Goal: Task Accomplishment & Management: Manage account settings

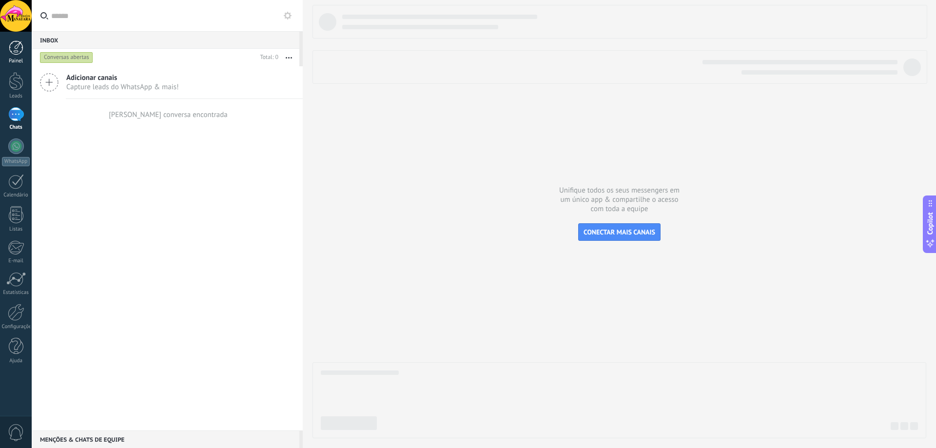
click at [15, 48] on div at bounding box center [16, 47] width 15 height 15
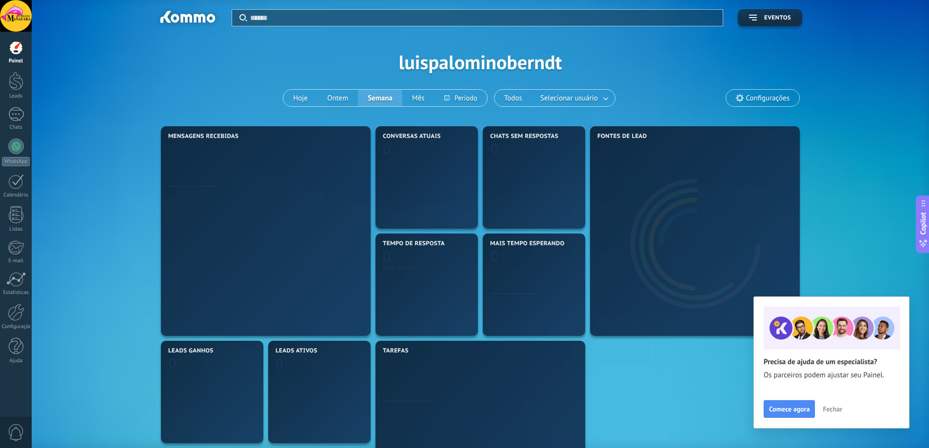
click at [17, 18] on div at bounding box center [16, 16] width 32 height 32
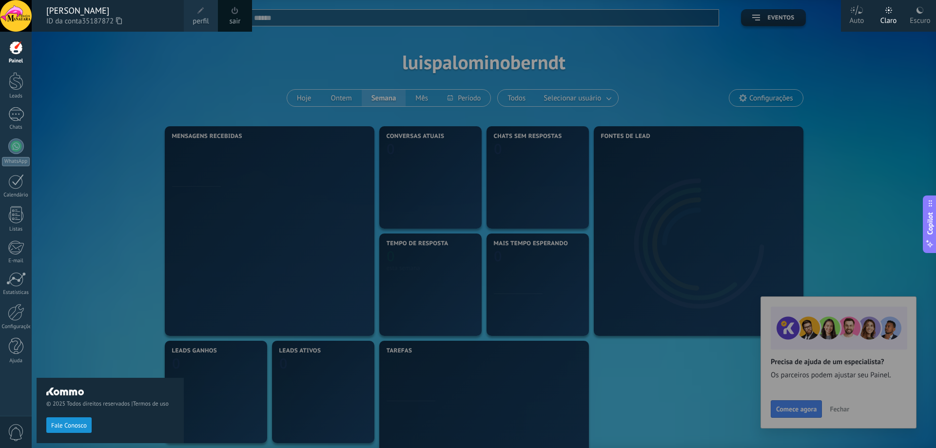
click at [62, 123] on div "© 2025 Todos direitos reservados | Termos de uso Fale Conosco" at bounding box center [110, 240] width 147 height 416
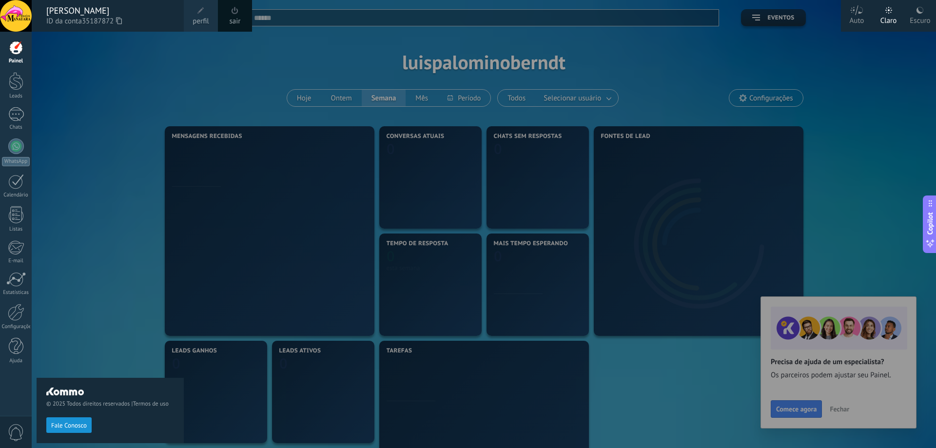
click at [164, 51] on div "© 2025 Todos direitos reservados | Termos de uso Fale Conosco" at bounding box center [110, 240] width 147 height 416
click at [17, 114] on div at bounding box center [16, 114] width 16 height 14
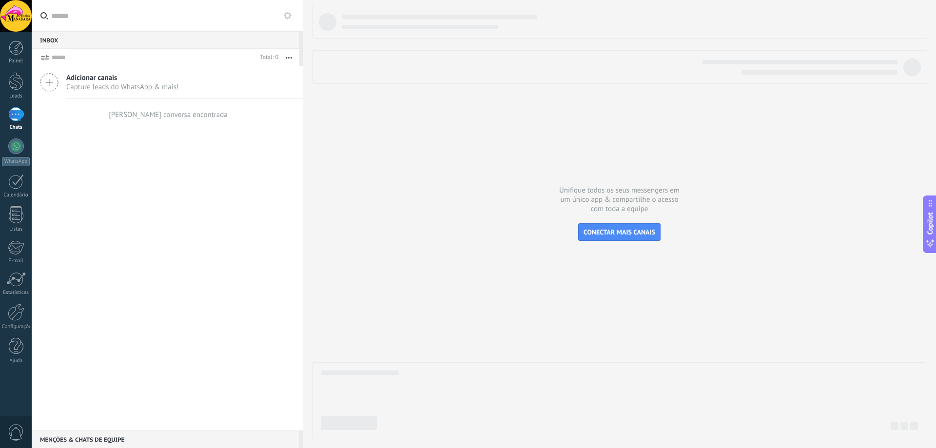
click at [58, 84] on icon at bounding box center [49, 82] width 19 height 19
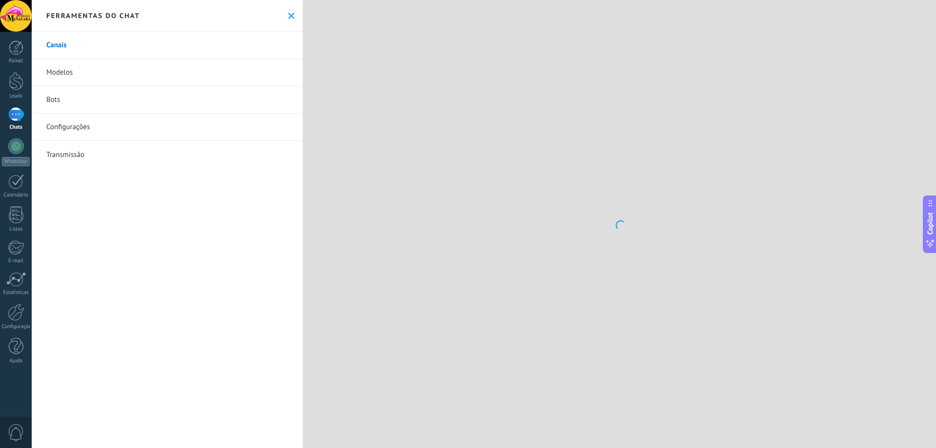
click at [62, 46] on link "Canais" at bounding box center [167, 45] width 271 height 27
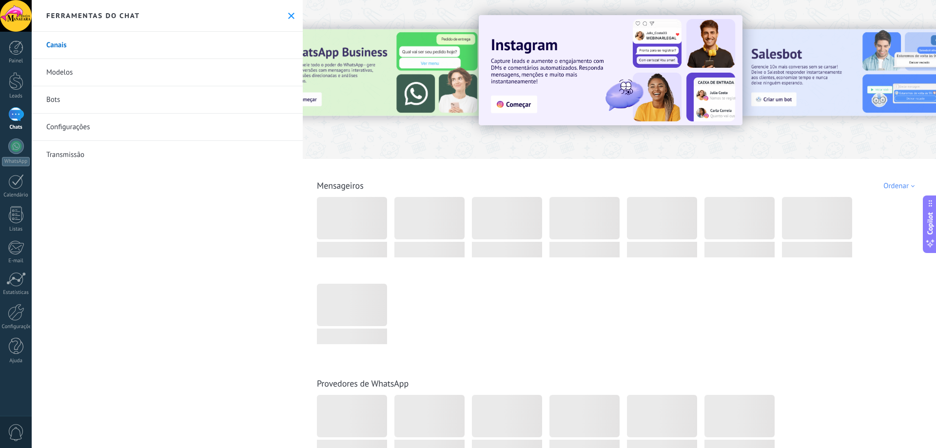
click at [737, 366] on div "Provedores de WhatsApp" at bounding box center [619, 413] width 627 height 111
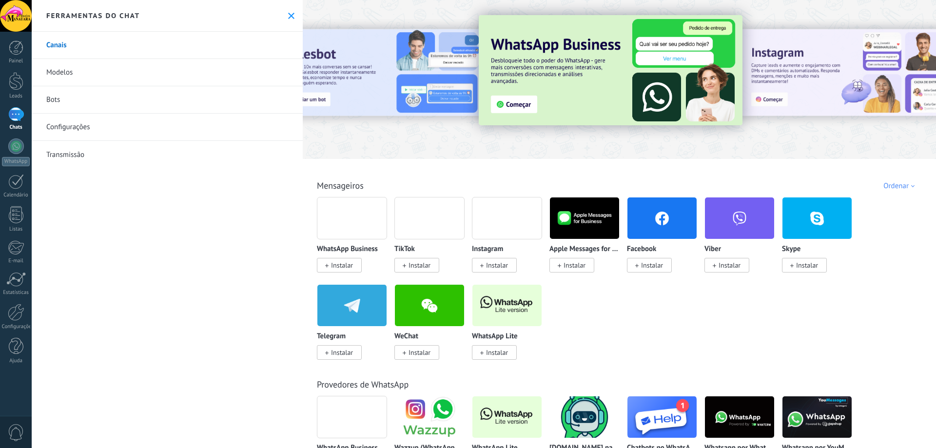
click at [351, 230] on div at bounding box center [352, 218] width 70 height 42
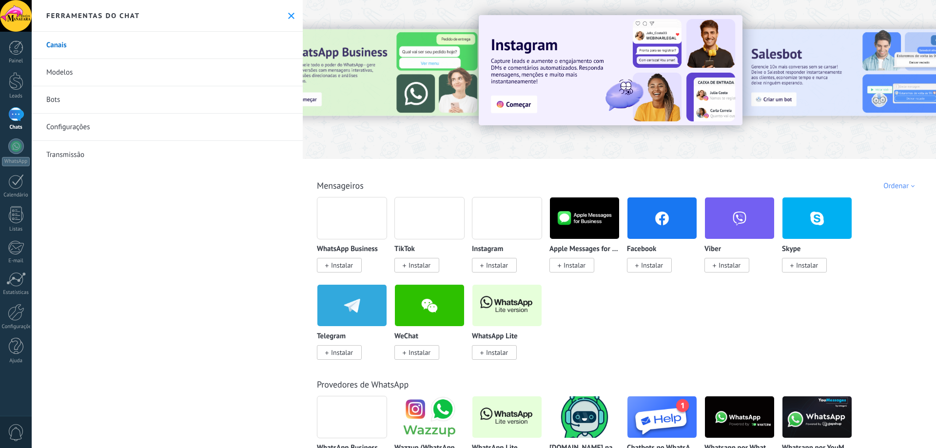
click at [343, 264] on span "Instalar" at bounding box center [342, 265] width 22 height 9
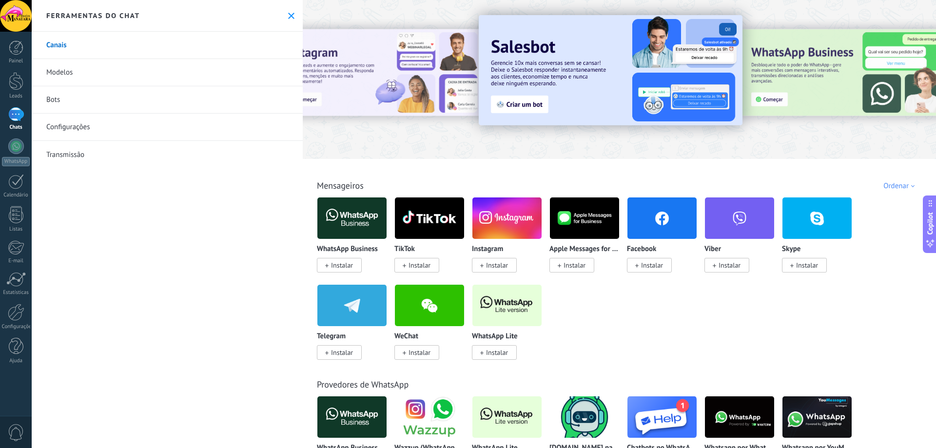
click at [875, 77] on div at bounding box center [861, 79] width 219 height 88
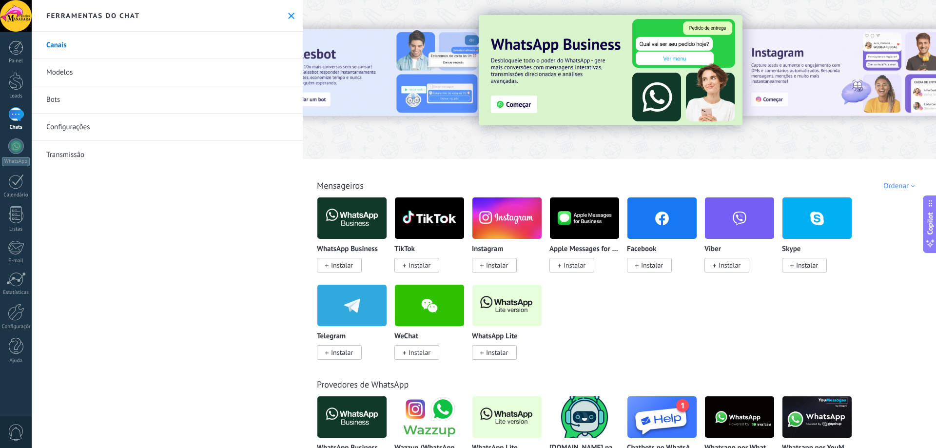
click at [506, 103] on img at bounding box center [611, 70] width 264 height 110
click at [15, 324] on div "Configurações" at bounding box center [16, 327] width 28 height 6
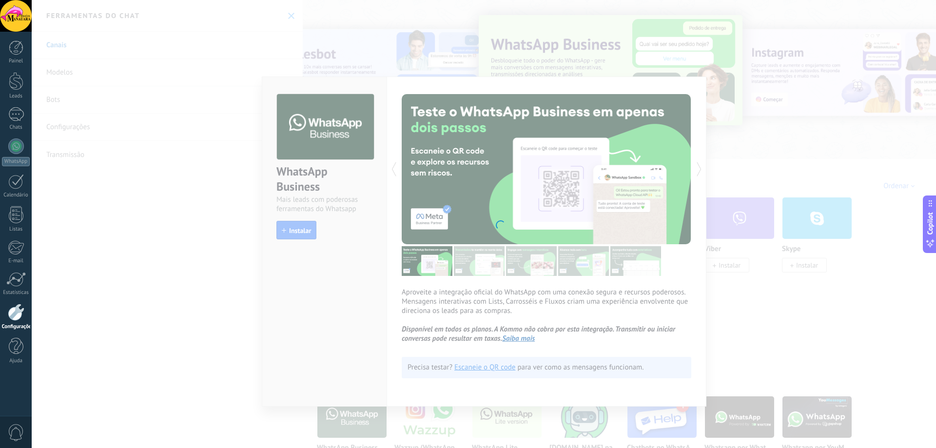
click at [161, 200] on body ".abccls-1,.abccls-2{fill-rule:evenodd}.abccls-2{fill:#fff} .abfcls-1{fill:none}…" at bounding box center [468, 224] width 936 height 448
click at [16, 50] on div at bounding box center [16, 47] width 15 height 15
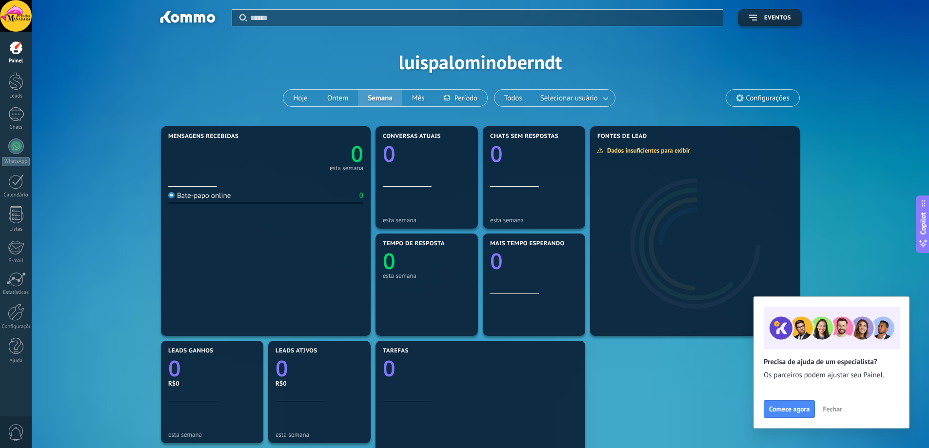
click at [824, 202] on div "Mensagens recebidas 0 esta semana Bate-papo online 0 Conversas atuais 0 esta se…" at bounding box center [480, 392] width 868 height 536
click at [830, 411] on span "Fechar" at bounding box center [831, 409] width 19 height 7
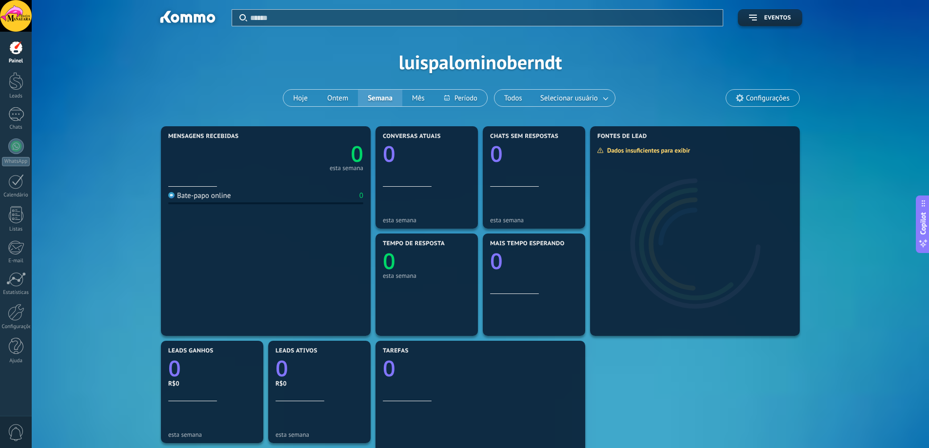
click at [777, 103] on span "Configurações" at bounding box center [762, 98] width 73 height 17
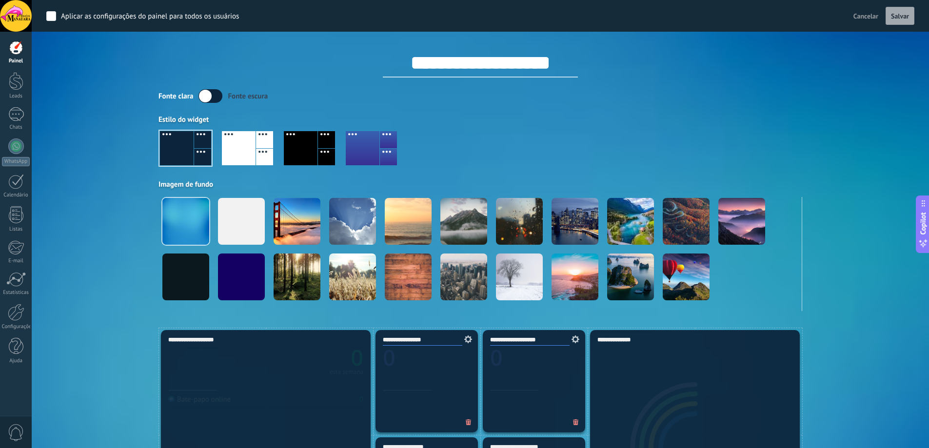
click at [522, 65] on input "**********" at bounding box center [480, 62] width 195 height 29
click at [833, 224] on div "Aplicar Eventos luispalominoberndt Hoje Ontem Semana Mês" at bounding box center [480, 164] width 868 height 328
click at [857, 271] on div "Aplicar Eventos luispalominoberndt Hoje Ontem Semana Mês" at bounding box center [480, 164] width 868 height 328
click at [108, 136] on div "Aplicar Eventos luispalominoberndt Hoje Ontem Semana Mês" at bounding box center [480, 164] width 868 height 328
click at [171, 96] on div "Fonte clara" at bounding box center [175, 96] width 35 height 9
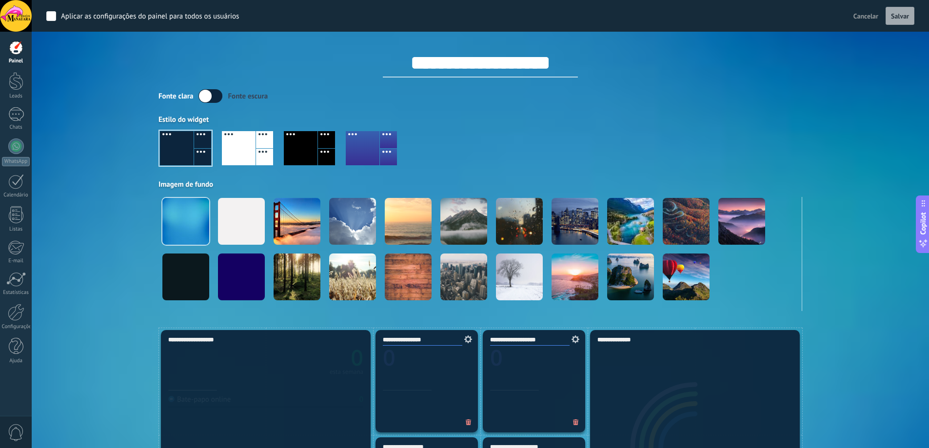
click at [98, 94] on div "Aplicar Eventos luispalominoberndt Hoje Ontem Semana Mês" at bounding box center [480, 164] width 868 height 328
click at [560, 70] on input "**********" at bounding box center [480, 62] width 195 height 29
drag, startPoint x: 562, startPoint y: 65, endPoint x: 397, endPoint y: 65, distance: 164.7
click at [397, 65] on input "**********" at bounding box center [480, 62] width 195 height 29
type input "**********"
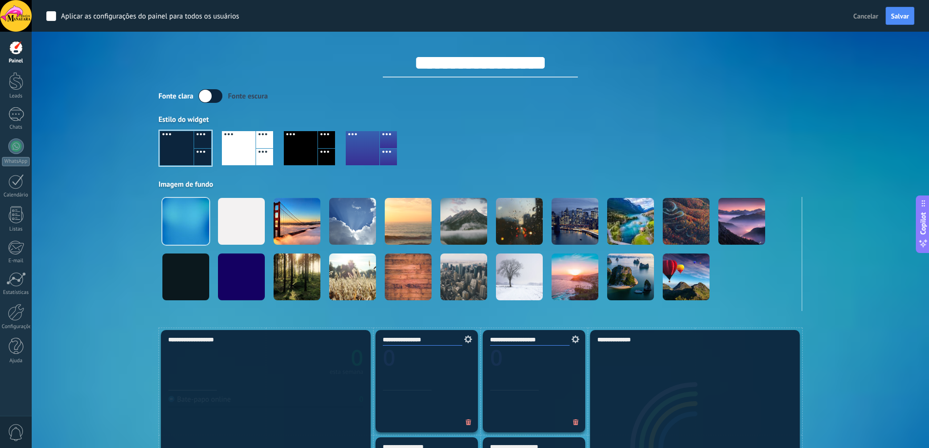
click at [514, 123] on div "Estilo do widget" at bounding box center [479, 119] width 643 height 9
click at [171, 154] on div at bounding box center [185, 148] width 51 height 34
click at [907, 16] on span "Salvar" at bounding box center [900, 16] width 18 height 7
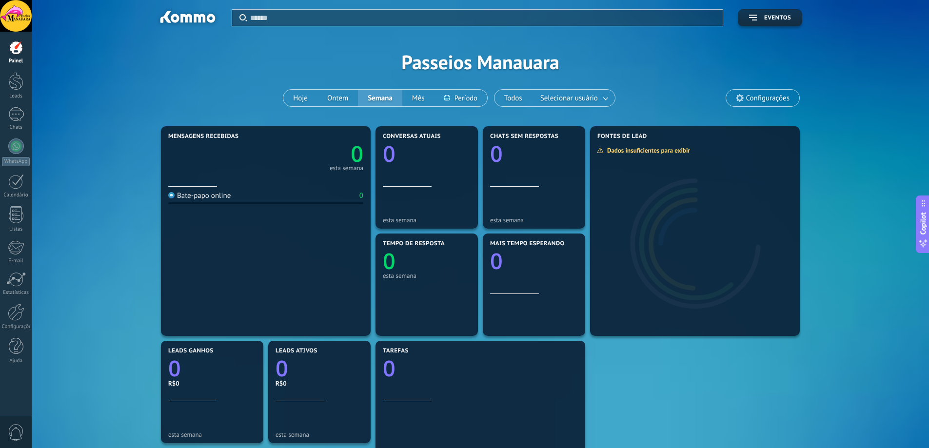
click at [843, 209] on div "Mensagens recebidas 0 esta semana Bate-papo online 0 Conversas atuais 0 esta se…" at bounding box center [480, 392] width 868 height 536
click at [756, 22] on button "Eventos" at bounding box center [769, 17] width 64 height 17
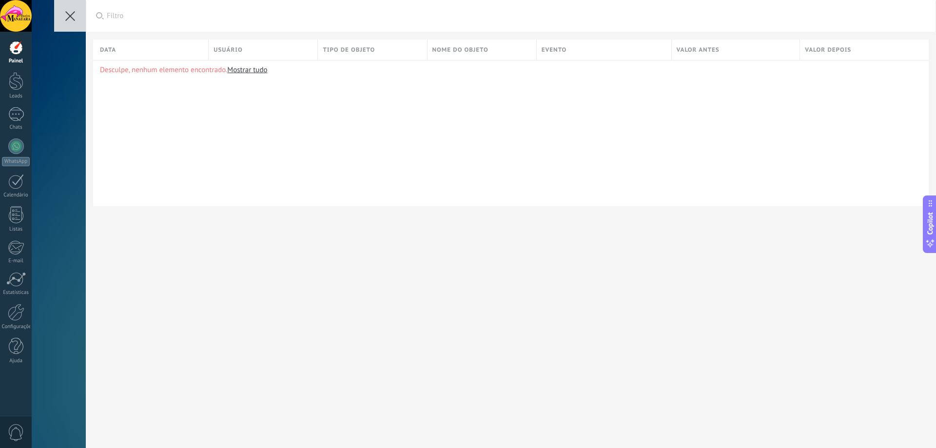
click at [67, 18] on icon at bounding box center [70, 16] width 10 height 10
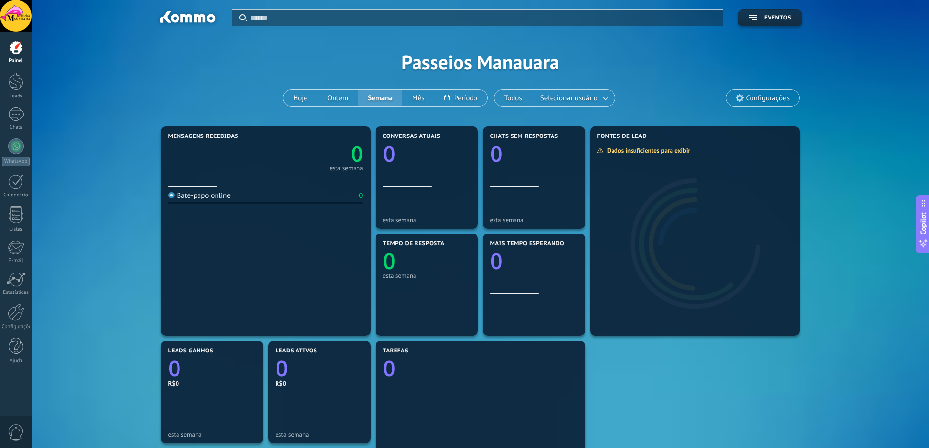
click at [118, 104] on div "Aplicar Eventos Passeios Manauara Hoje Ontem Semana Mês" at bounding box center [480, 62] width 868 height 124
click at [12, 85] on div at bounding box center [16, 81] width 15 height 18
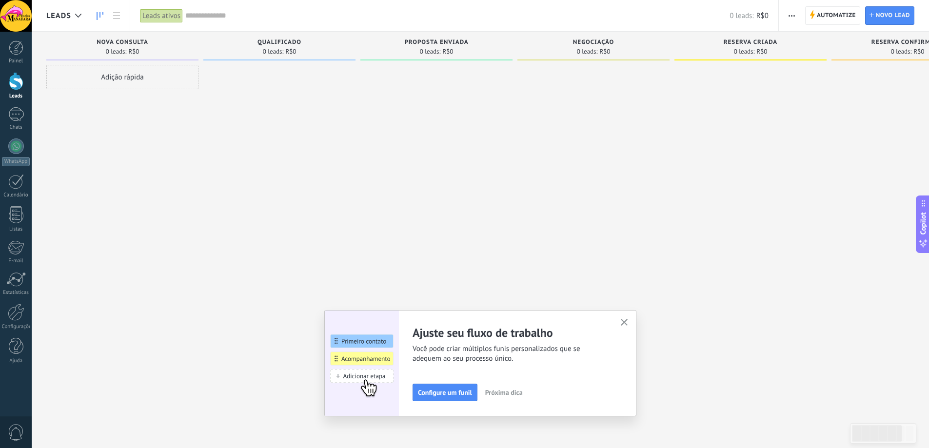
click at [626, 322] on icon "button" at bounding box center [623, 322] width 7 height 7
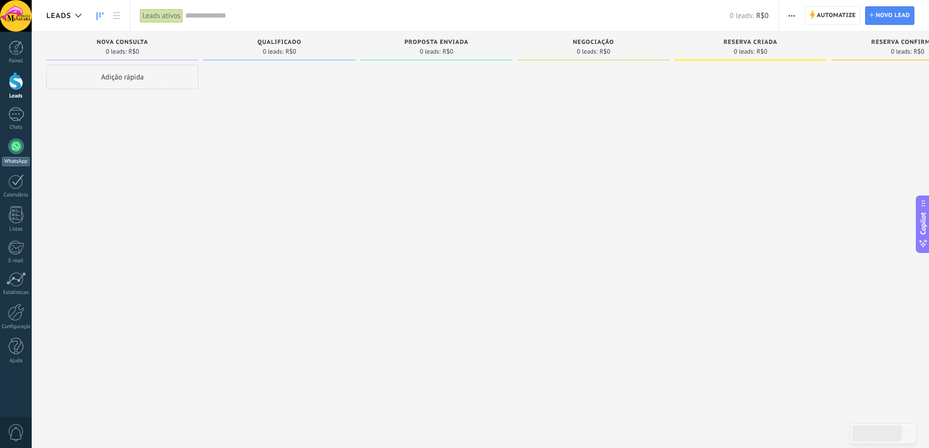
click at [18, 150] on div at bounding box center [16, 146] width 16 height 16
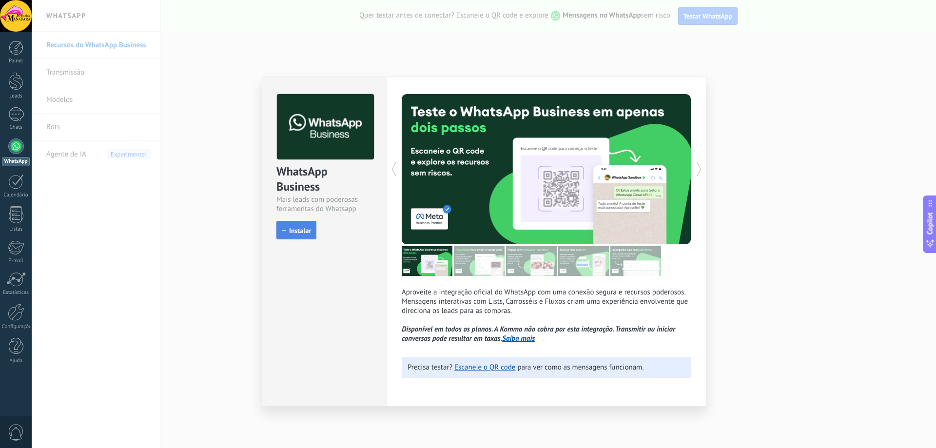
click at [305, 232] on span "Instalar" at bounding box center [300, 230] width 22 height 7
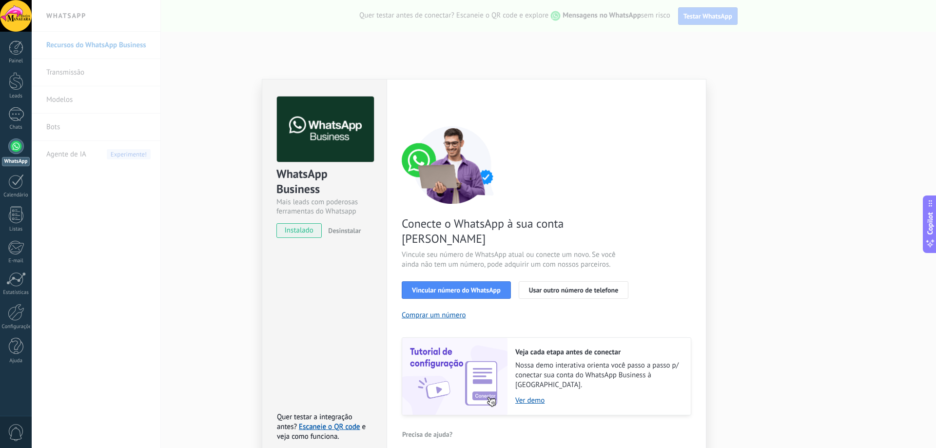
click at [752, 337] on div "WhatsApp Business Mais leads com poderosas ferramentas do Whatsapp instalado De…" at bounding box center [484, 224] width 904 height 448
click at [433, 287] on span "Vincular número do WhatsApp" at bounding box center [456, 290] width 89 height 7
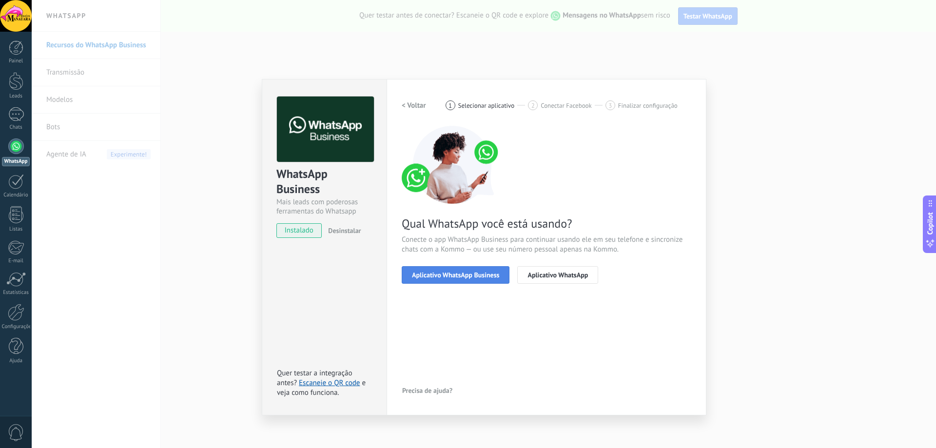
click at [461, 279] on button "Aplicativo WhatsApp Business" at bounding box center [456, 275] width 108 height 18
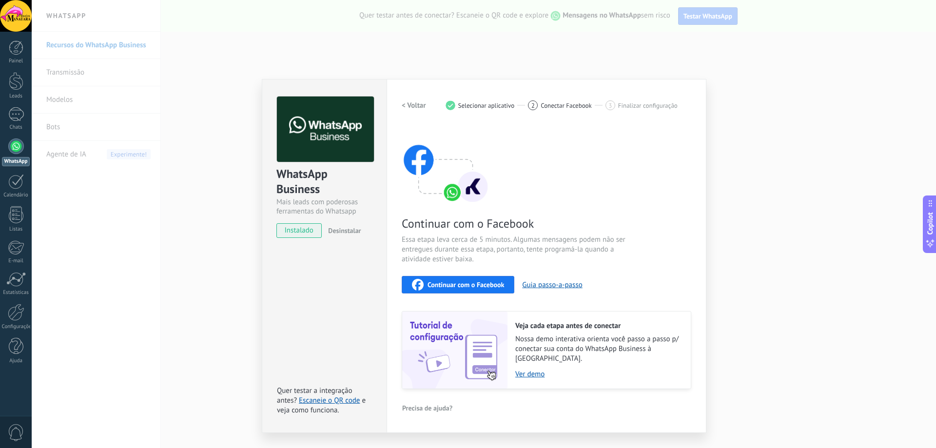
click at [410, 108] on h2 "< Voltar" at bounding box center [414, 105] width 24 height 9
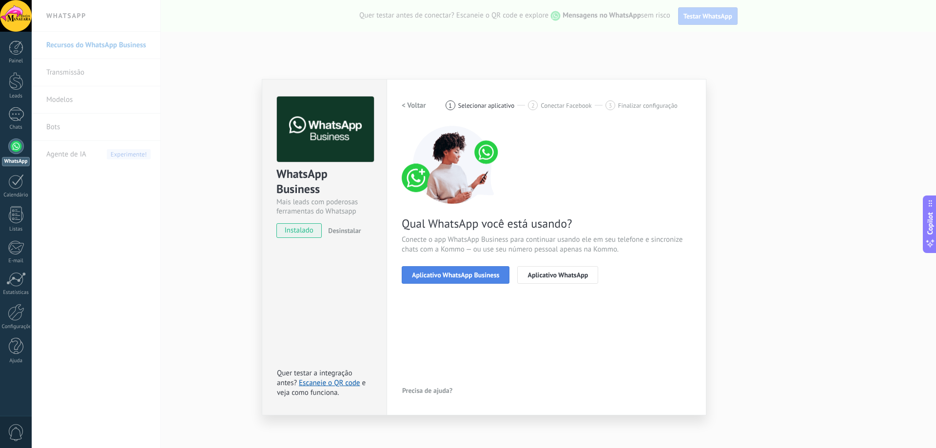
click at [450, 276] on span "Aplicativo WhatsApp Business" at bounding box center [455, 274] width 87 height 7
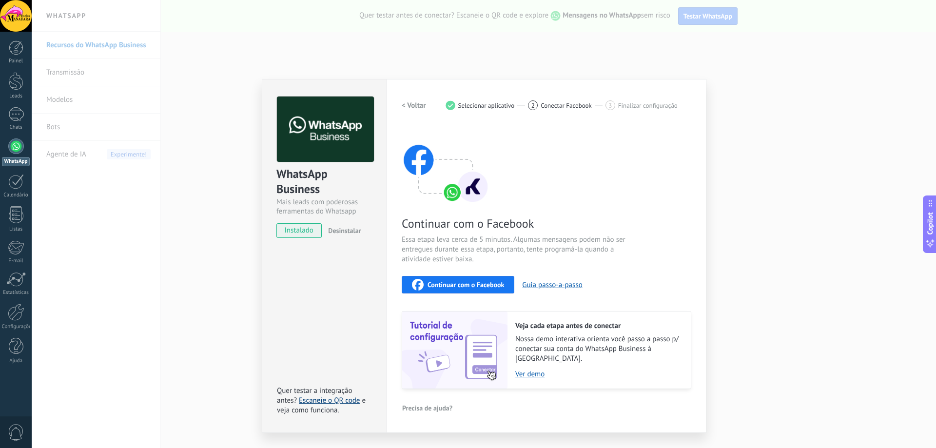
click at [320, 396] on link "Escaneie o QR code" at bounding box center [329, 400] width 61 height 9
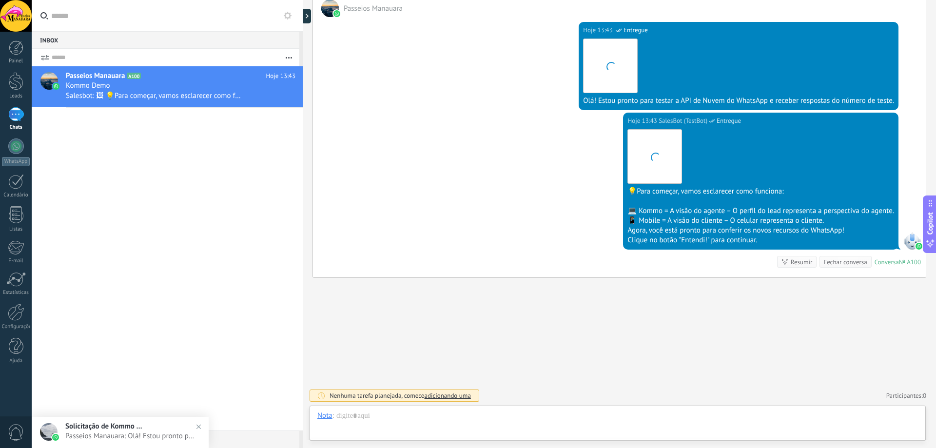
scroll to position [15, 0]
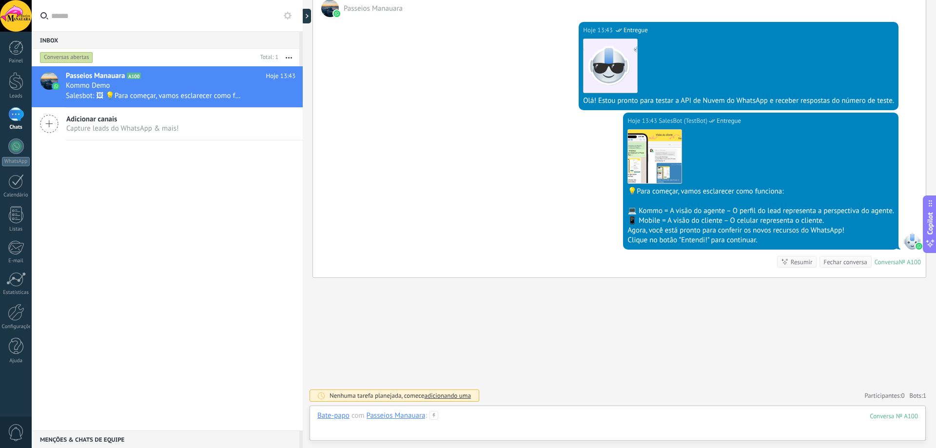
click at [446, 426] on div at bounding box center [617, 425] width 601 height 29
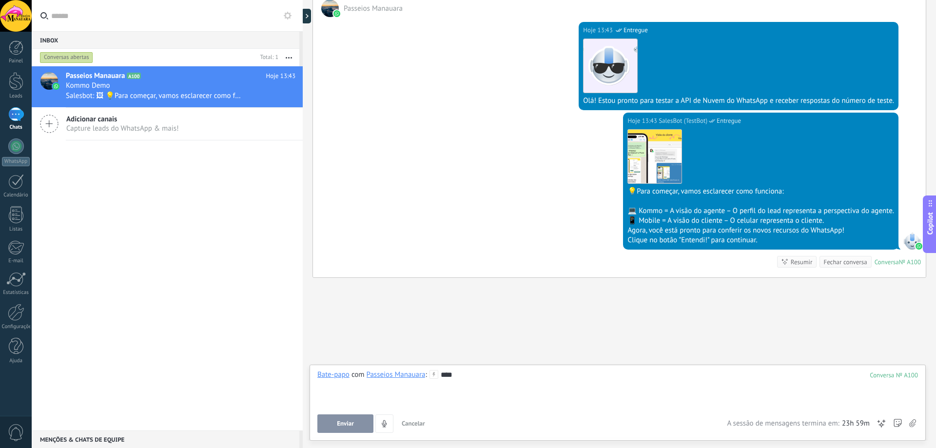
click at [349, 424] on span "Enviar" at bounding box center [345, 423] width 17 height 7
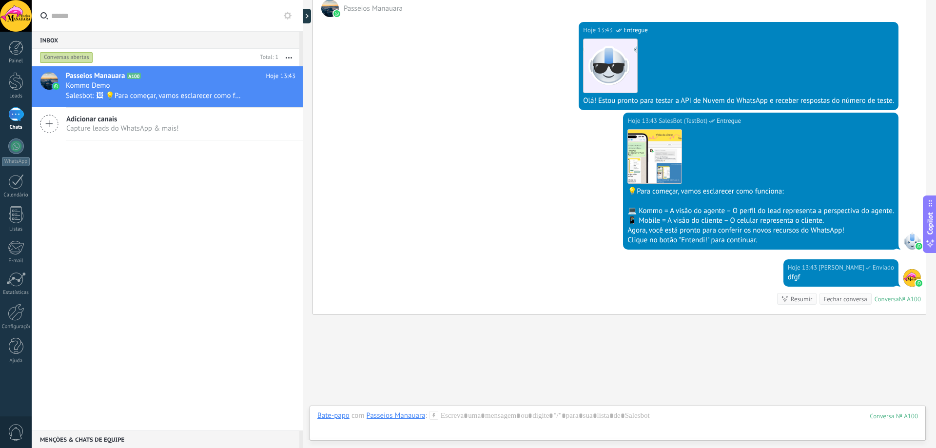
scroll to position [206, 0]
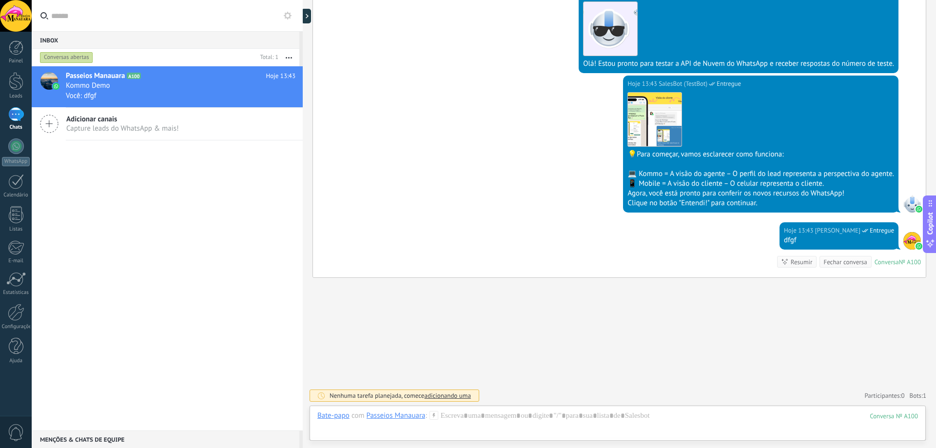
click at [436, 318] on div "Buscar Carregar mais Hoje Hoje Criar: 2 eventos Expandir Hoje 13:43 Passeios Ma…" at bounding box center [619, 121] width 633 height 654
click at [307, 16] on div at bounding box center [308, 16] width 15 height 15
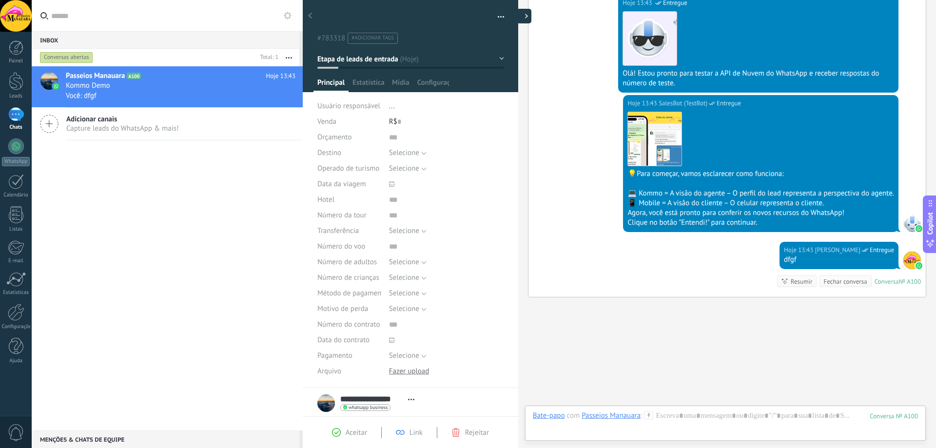
type textarea "**********"
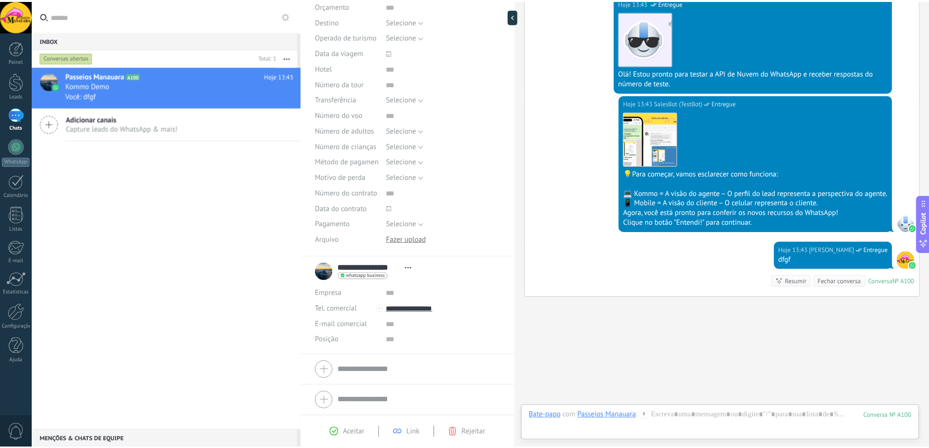
scroll to position [0, 0]
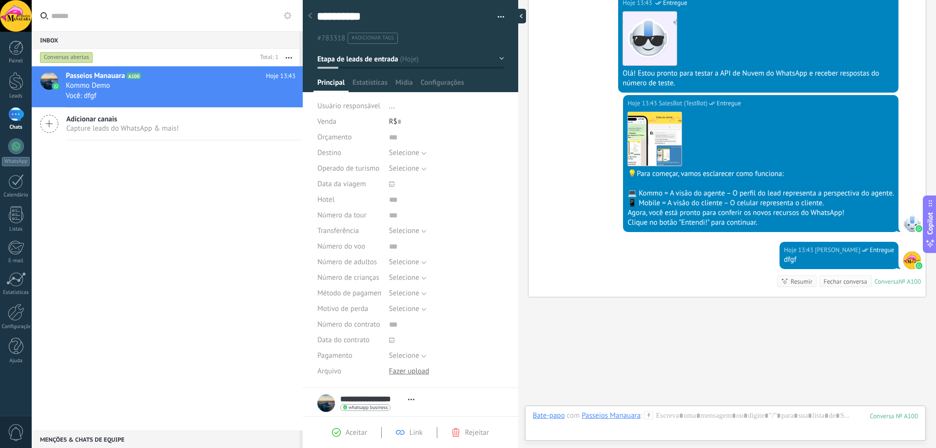
click at [519, 13] on div at bounding box center [518, 16] width 15 height 15
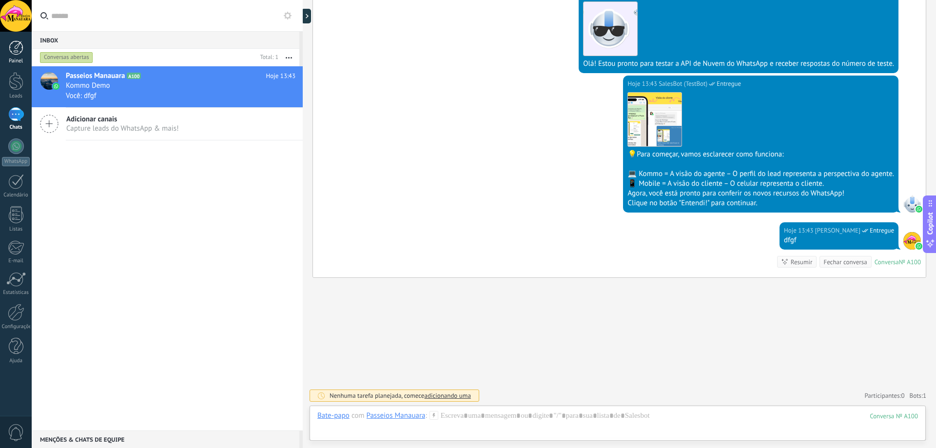
click at [14, 53] on div at bounding box center [16, 47] width 15 height 15
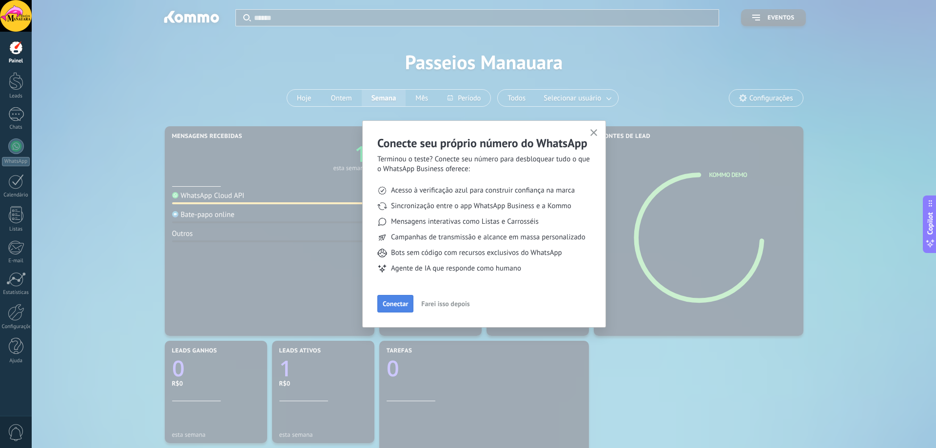
click at [399, 306] on span "Conectar" at bounding box center [395, 303] width 25 height 7
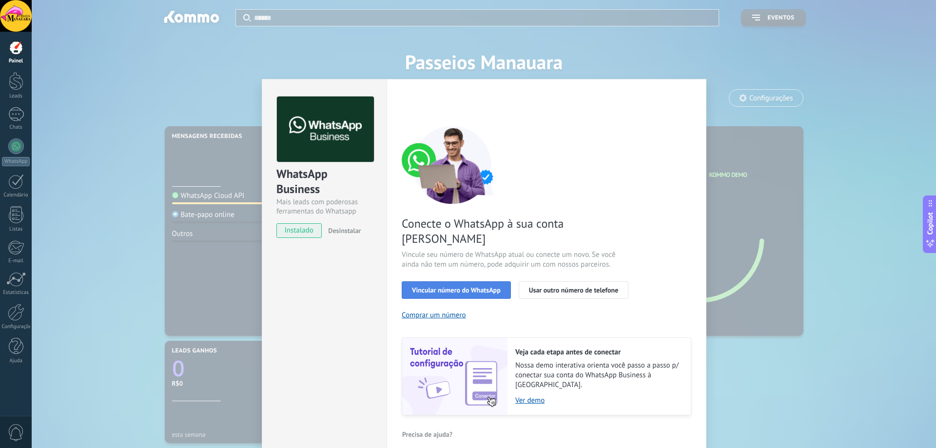
click at [432, 287] on span "Vincular número do WhatsApp" at bounding box center [456, 290] width 89 height 7
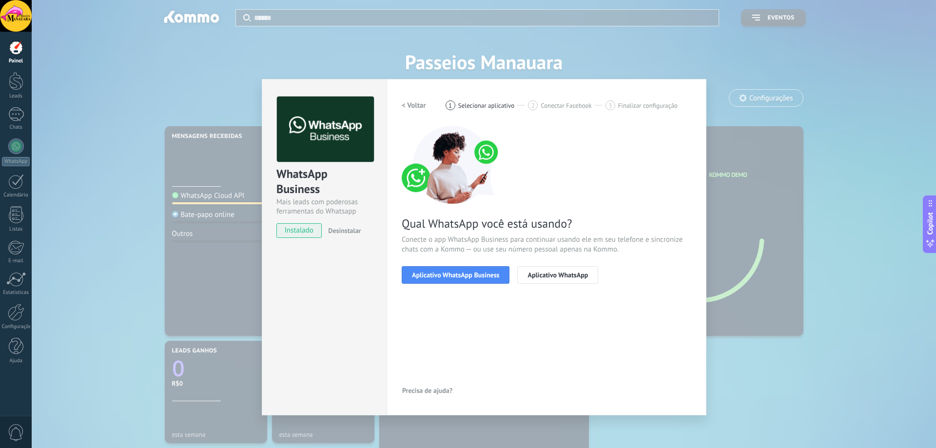
click at [432, 276] on span "Aplicativo WhatsApp Business" at bounding box center [455, 274] width 87 height 7
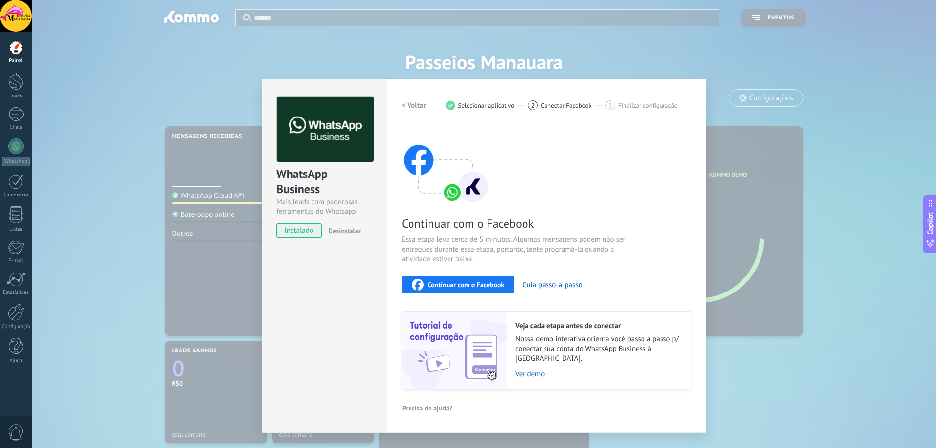
click at [458, 284] on span "Continuar com o Facebook" at bounding box center [465, 284] width 77 height 7
click at [478, 289] on div "Continuar com o Facebook" at bounding box center [458, 285] width 92 height 12
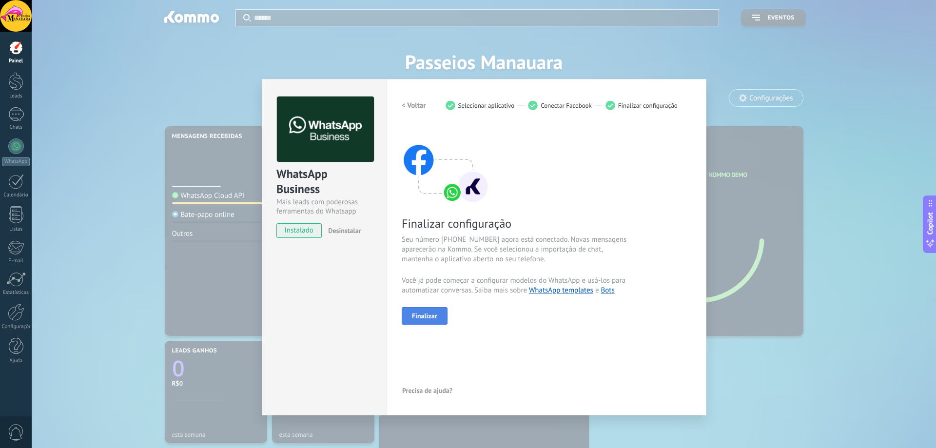
click at [420, 317] on span "Finalizar" at bounding box center [424, 315] width 25 height 7
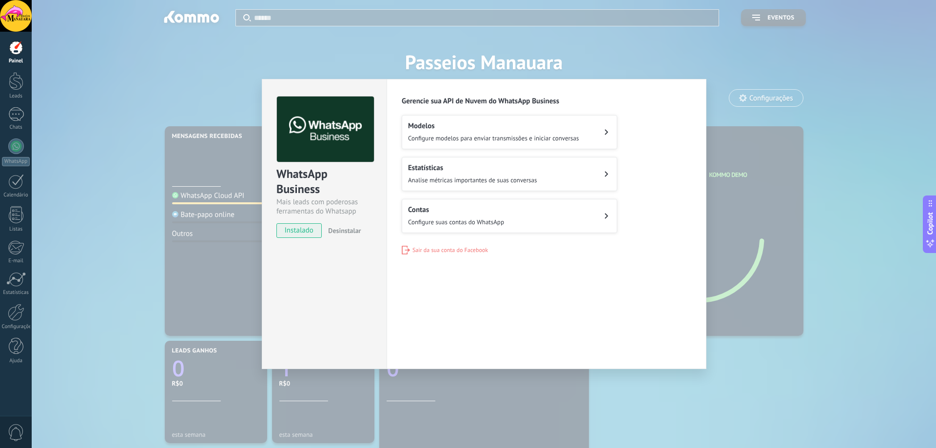
click at [142, 174] on div "WhatsApp Business Mais leads com poderosas ferramentas do Whatsapp instalado De…" at bounding box center [484, 224] width 904 height 448
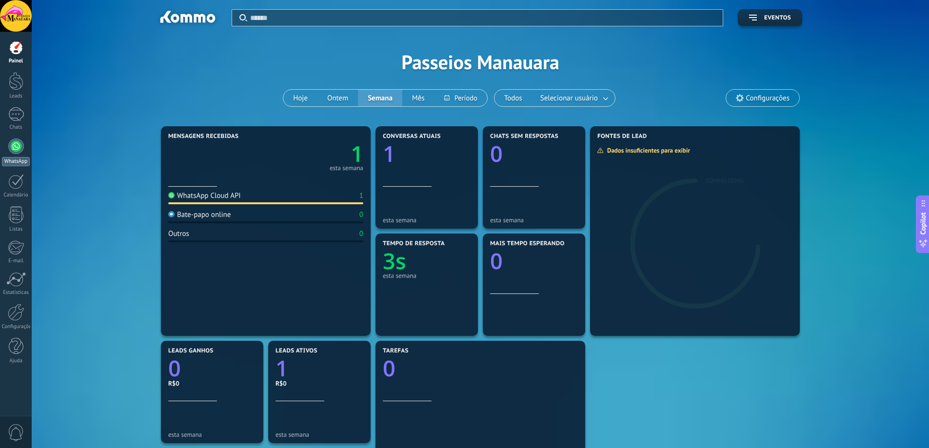
click at [10, 142] on div at bounding box center [16, 146] width 16 height 16
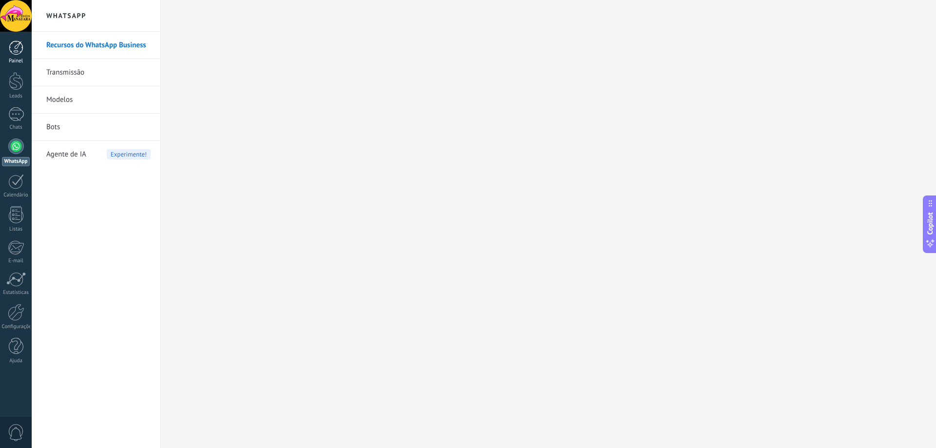
click at [13, 52] on div at bounding box center [16, 47] width 15 height 15
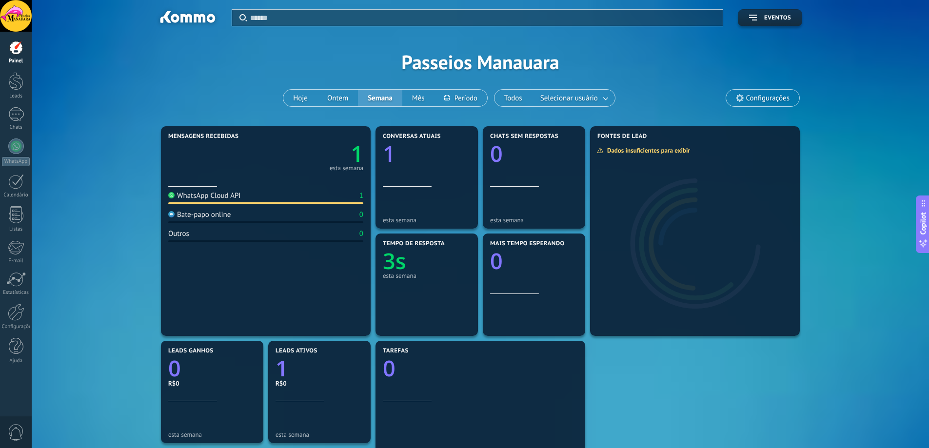
click at [184, 99] on div "Aplicar Eventos Passeios Manauara Hoje Ontem Semana Mês Todos Selecionar usuári…" at bounding box center [480, 62] width 868 height 124
click at [14, 113] on div at bounding box center [16, 114] width 16 height 14
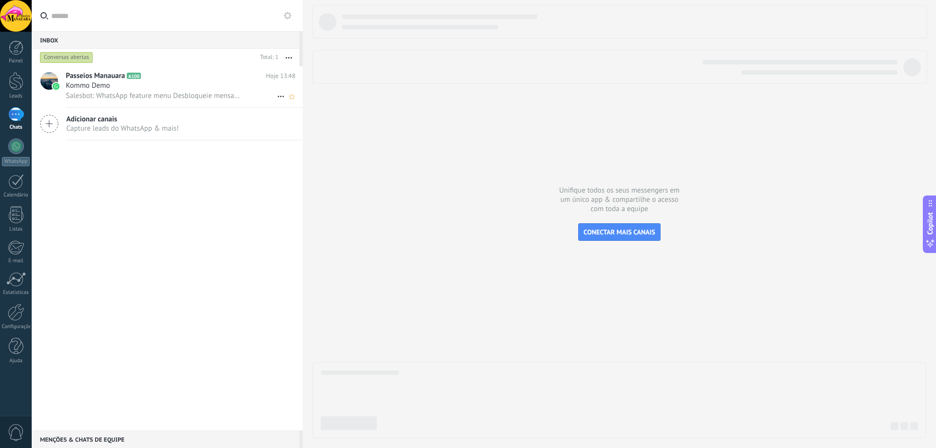
click at [98, 89] on span "Kommo Demo" at bounding box center [88, 86] width 44 height 10
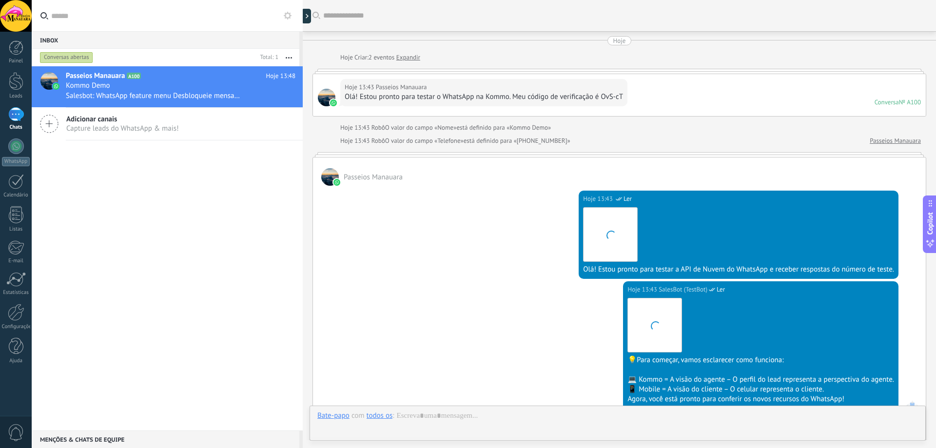
scroll to position [262, 0]
